Goal: Information Seeking & Learning: Learn about a topic

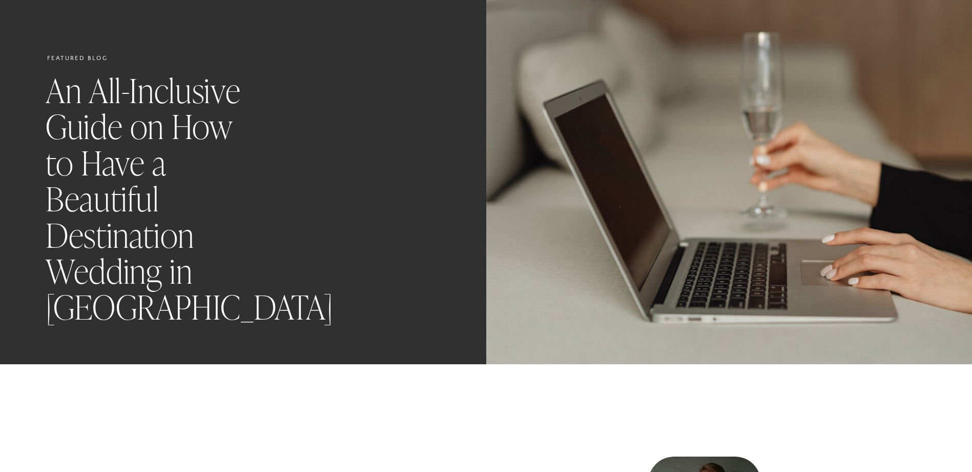
click at [220, 241] on h1 "An All-Inclusive Guide on How to Have a Beautiful Destination Wedding in [GEOGR…" at bounding box center [154, 200] width 216 height 253
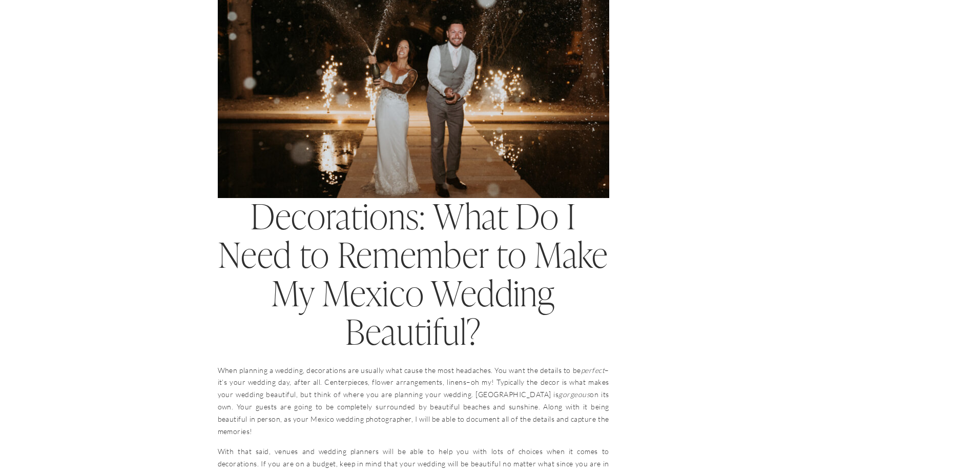
scroll to position [3690, 0]
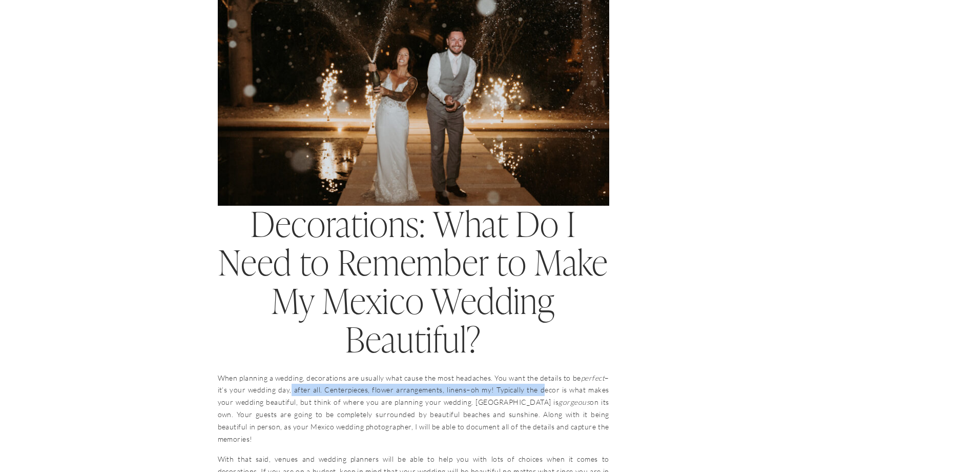
drag, startPoint x: 330, startPoint y: 305, endPoint x: 543, endPoint y: 302, distance: 213.2
click at [543, 372] on p "When planning a wedding, decorations are usually what cause the most headaches.…" at bounding box center [414, 408] width 392 height 73
click at [295, 372] on p "When planning a wedding, decorations are usually what cause the most headaches.…" at bounding box center [414, 408] width 392 height 73
drag, startPoint x: 247, startPoint y: 310, endPoint x: 452, endPoint y: 320, distance: 205.3
click at [452, 372] on p "When planning a wedding, decorations are usually what cause the most headaches.…" at bounding box center [414, 408] width 392 height 73
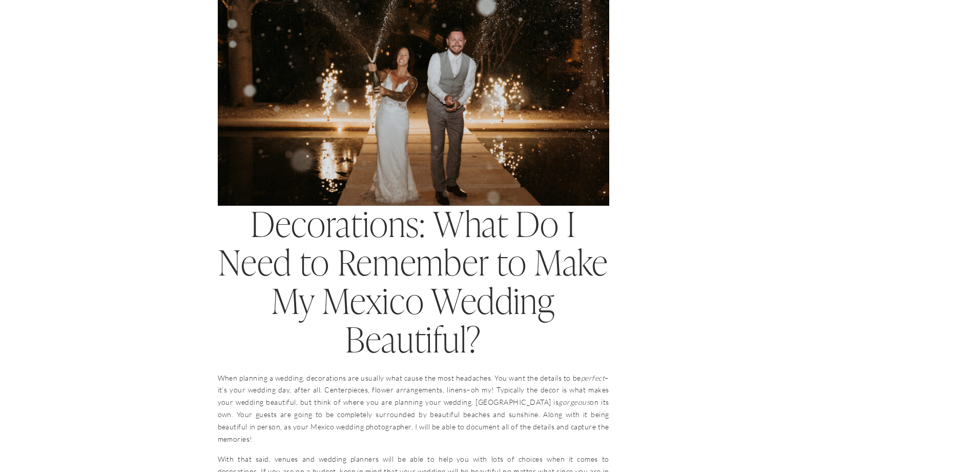
drag, startPoint x: 452, startPoint y: 320, endPoint x: 234, endPoint y: 338, distance: 219.1
click at [234, 372] on p "When planning a wedding, decorations are usually what cause the most headaches.…" at bounding box center [414, 408] width 392 height 73
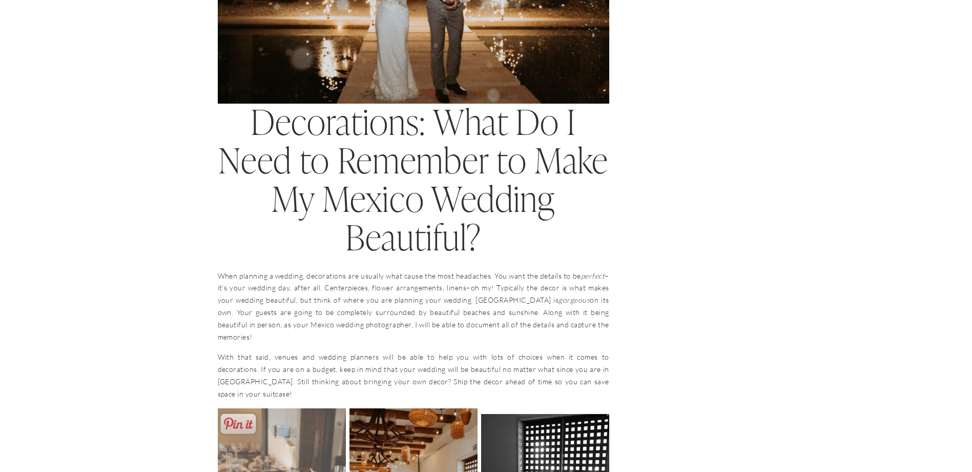
scroll to position [3793, 0]
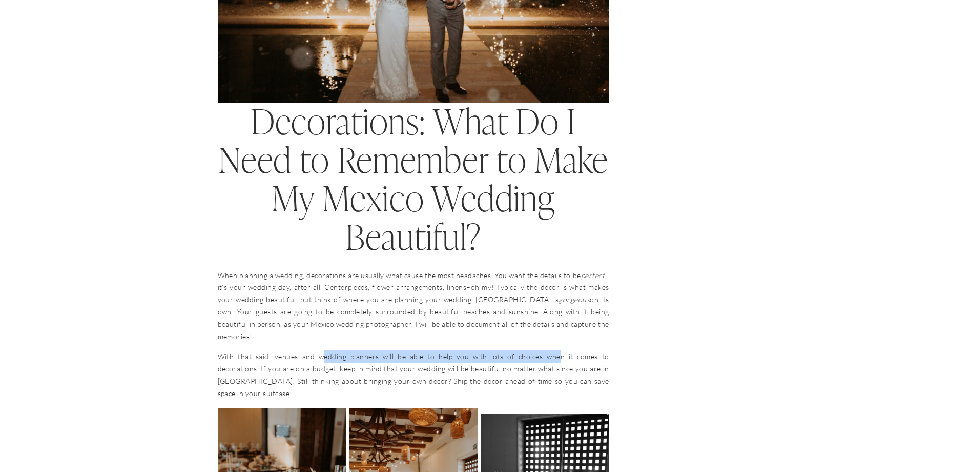
drag, startPoint x: 337, startPoint y: 257, endPoint x: 522, endPoint y: 253, distance: 184.6
click at [522, 350] on p "With that said, venues and wedding planners will be able to help you with lots …" at bounding box center [414, 374] width 392 height 49
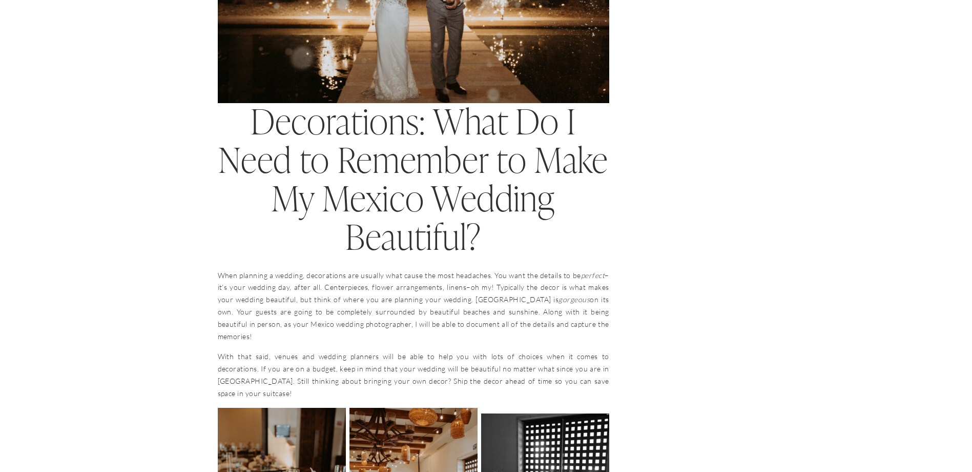
click at [275, 350] on p "With that said, venues and wedding planners will be able to help you with lots …" at bounding box center [414, 374] width 392 height 49
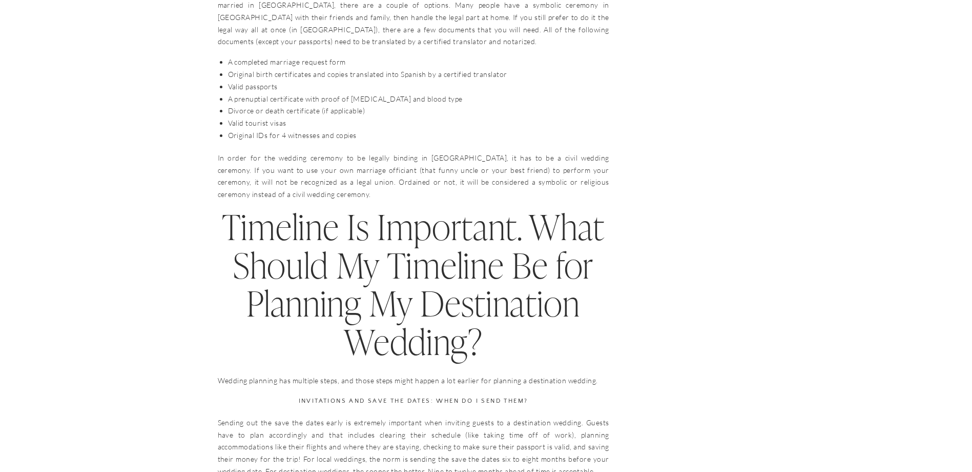
scroll to position [5177, 0]
